Goal: Navigation & Orientation: Find specific page/section

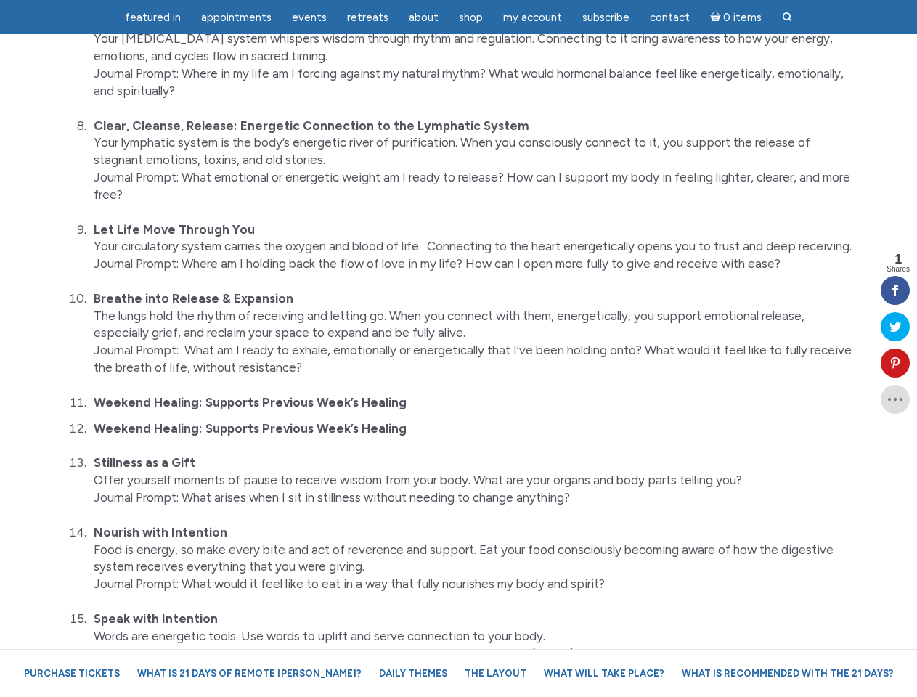
scroll to position [3493, 0]
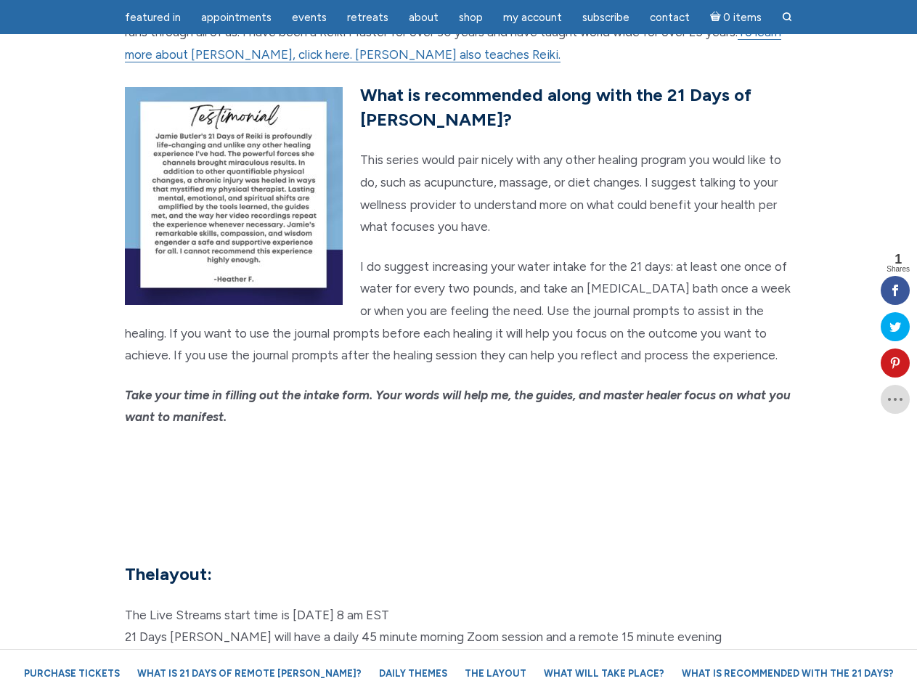
click at [458, 388] on em "Take your time in filling out the intake form. Your words will help me, the gui…" at bounding box center [458, 406] width 666 height 37
click at [236, 17] on span "Appointments" at bounding box center [236, 17] width 70 height 13
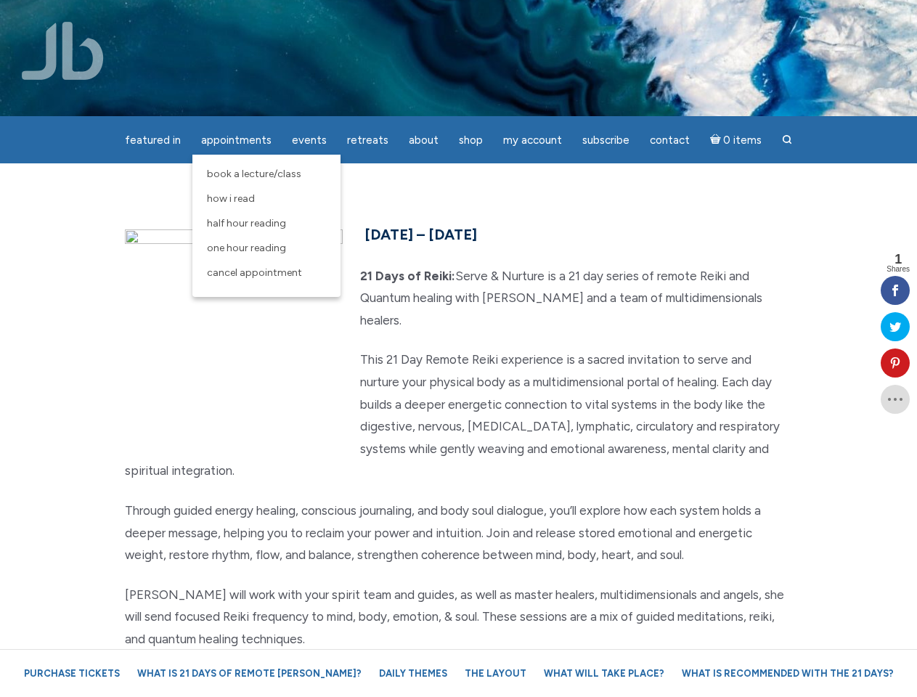
click at [309, 17] on div "featured in featured in Memes Appointments Book a Lecture/Class How I Read Half…" at bounding box center [458, 11] width 917 height 23
click at [423, 17] on div "featured in featured in Memes Appointments Book a Lecture/Class How I Read Half…" at bounding box center [458, 11] width 917 height 23
click at [532, 17] on div "featured in featured in Memes Appointments Book a Lecture/Class How I Read Half…" at bounding box center [458, 11] width 917 height 23
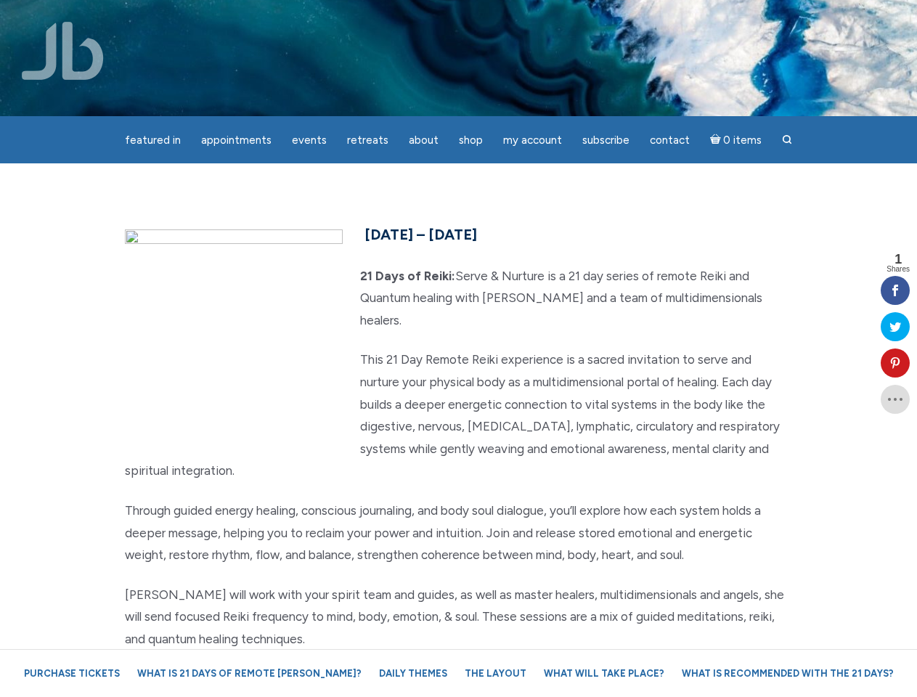
click at [895, 363] on icon at bounding box center [895, 363] width 29 height 12
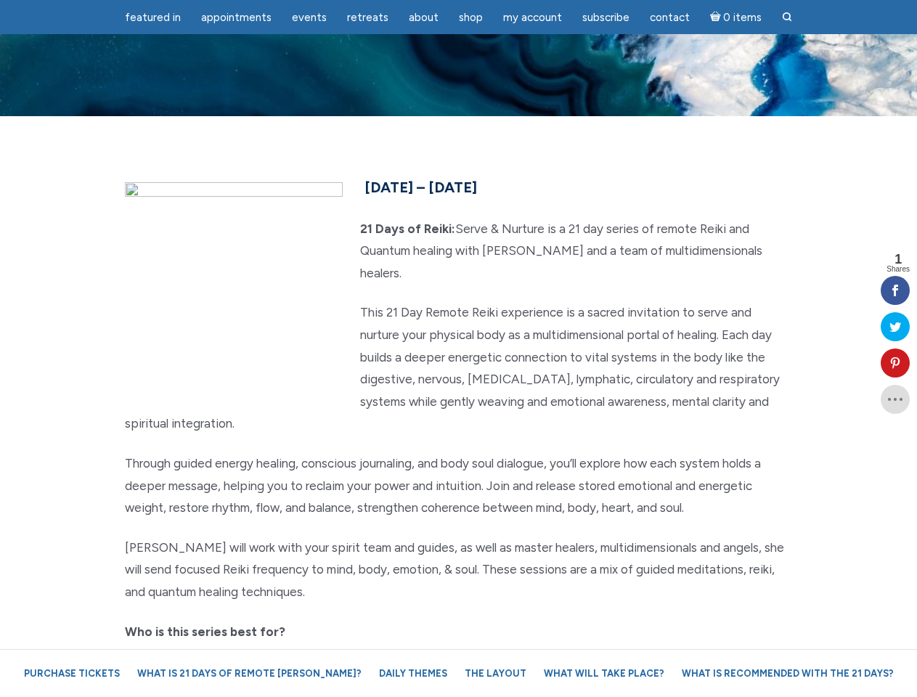
scroll to position [181, 0]
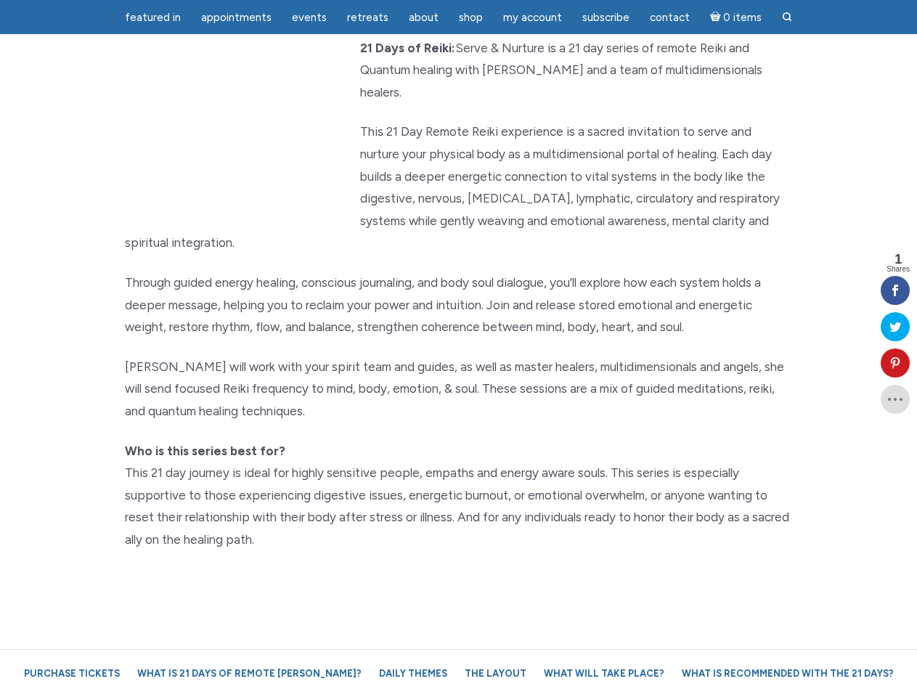
click at [458, 356] on p "[PERSON_NAME] will work with your spirit team and guides, as well as master hea…" at bounding box center [459, 389] width 668 height 67
click at [236, 17] on span "Appointments" at bounding box center [236, 17] width 70 height 13
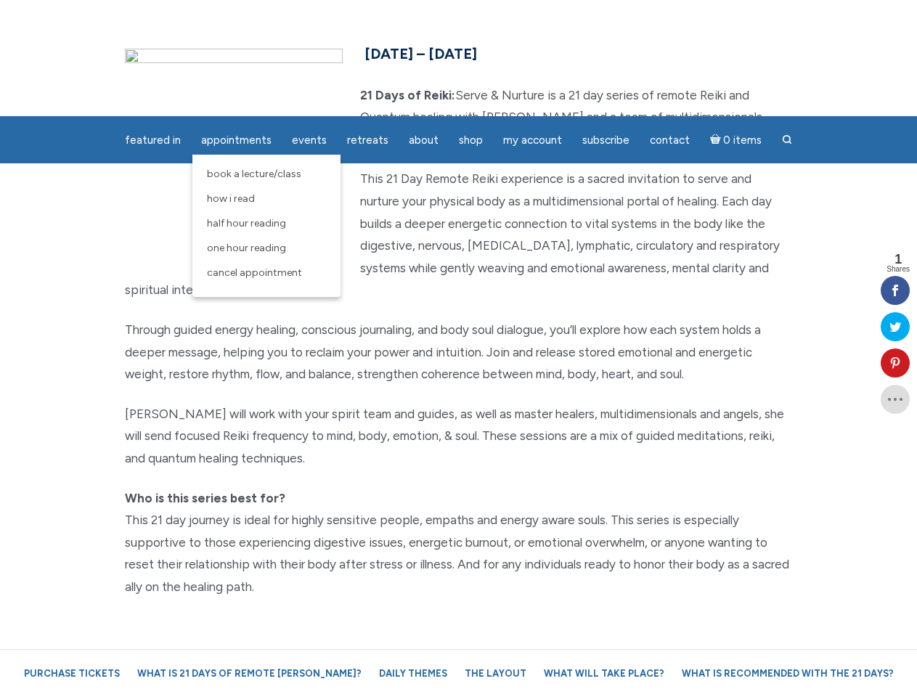
click at [309, 134] on span "Events" at bounding box center [309, 140] width 35 height 13
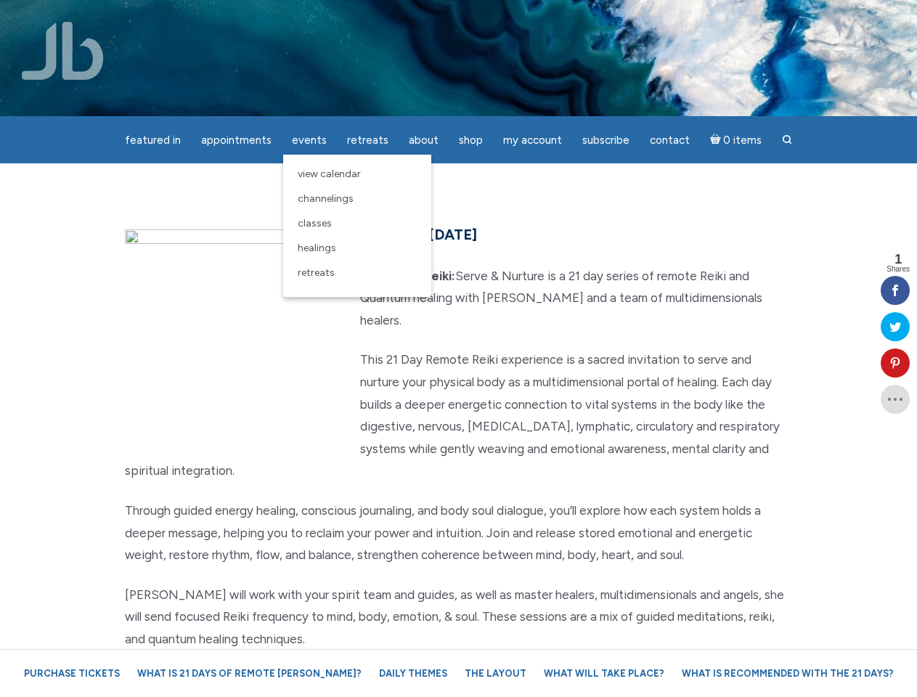
click at [423, 17] on div "featured in featured in Memes Appointments Book a Lecture/Class How I Read Half…" at bounding box center [458, 11] width 917 height 23
click at [532, 17] on div "featured in featured in Memes Appointments Book a Lecture/Class How I Read Half…" at bounding box center [458, 11] width 917 height 23
click at [895, 363] on icon at bounding box center [895, 363] width 29 height 12
